Goal: Task Accomplishment & Management: Use online tool/utility

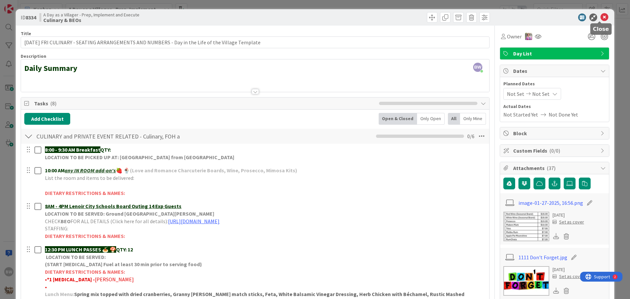
click at [601, 16] on icon at bounding box center [605, 17] width 8 height 8
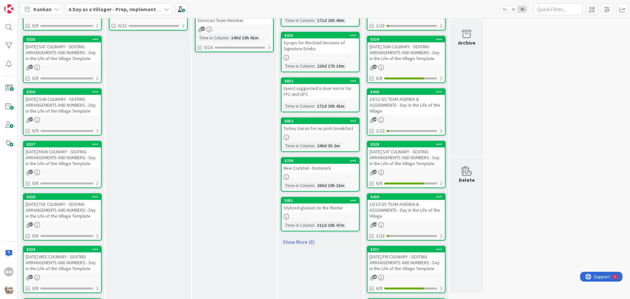
scroll to position [104, 0]
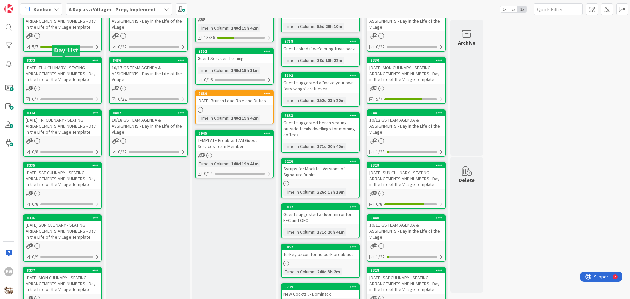
click at [64, 59] on div "8333" at bounding box center [64, 60] width 75 height 5
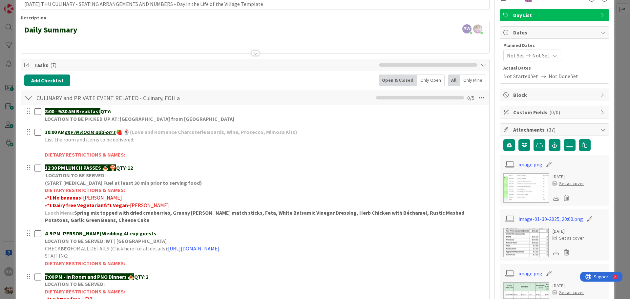
scroll to position [131, 0]
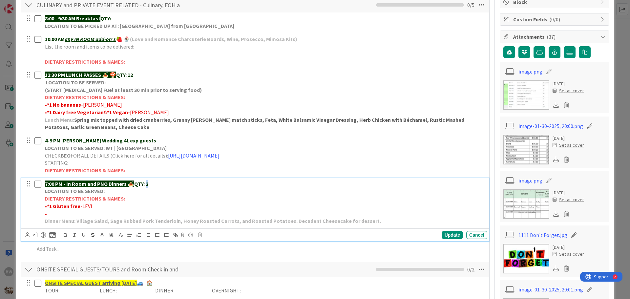
click at [147, 183] on p "7:00 PM - In Room and PNO Dinners 🍝 QTY: 2" at bounding box center [265, 184] width 440 height 8
click at [447, 234] on div "Update" at bounding box center [452, 235] width 21 height 8
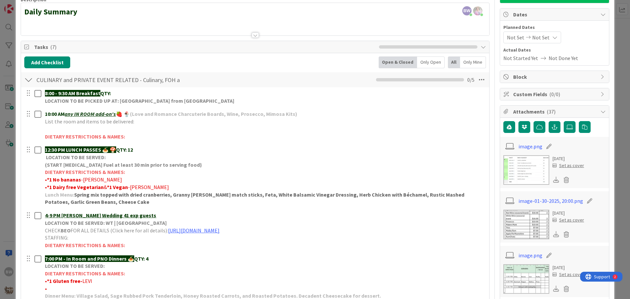
scroll to position [197, 0]
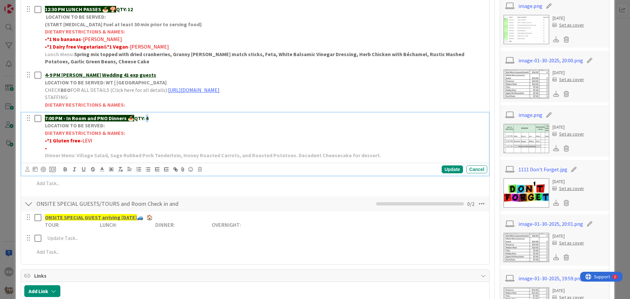
click at [148, 118] on strong "QTY: 4" at bounding box center [141, 118] width 14 height 7
click at [442, 169] on div "Update" at bounding box center [452, 169] width 21 height 8
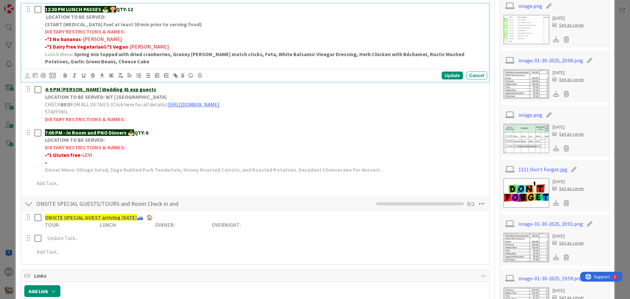
drag, startPoint x: 291, startPoint y: 51, endPoint x: 269, endPoint y: 69, distance: 28.3
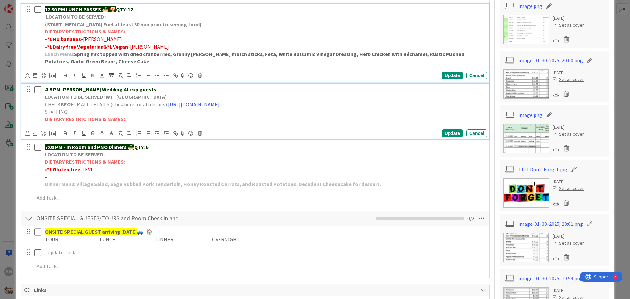
drag, startPoint x: 269, startPoint y: 69, endPoint x: 377, endPoint y: 105, distance: 113.6
click at [377, 105] on p "CHECK BEO FOR ALL DETAILS (Click here for all details): [URL][DOMAIN_NAME]" at bounding box center [265, 105] width 440 height 8
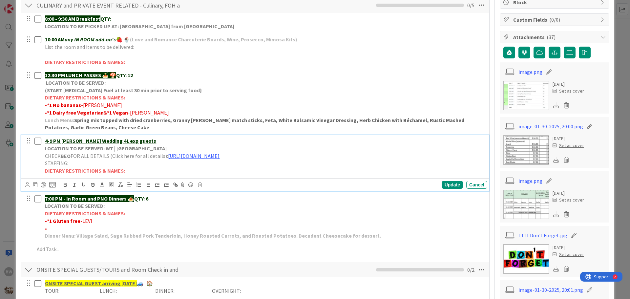
scroll to position [131, 0]
click at [449, 186] on div "Update" at bounding box center [452, 185] width 21 height 8
